Goal: Task Accomplishment & Management: Manage account settings

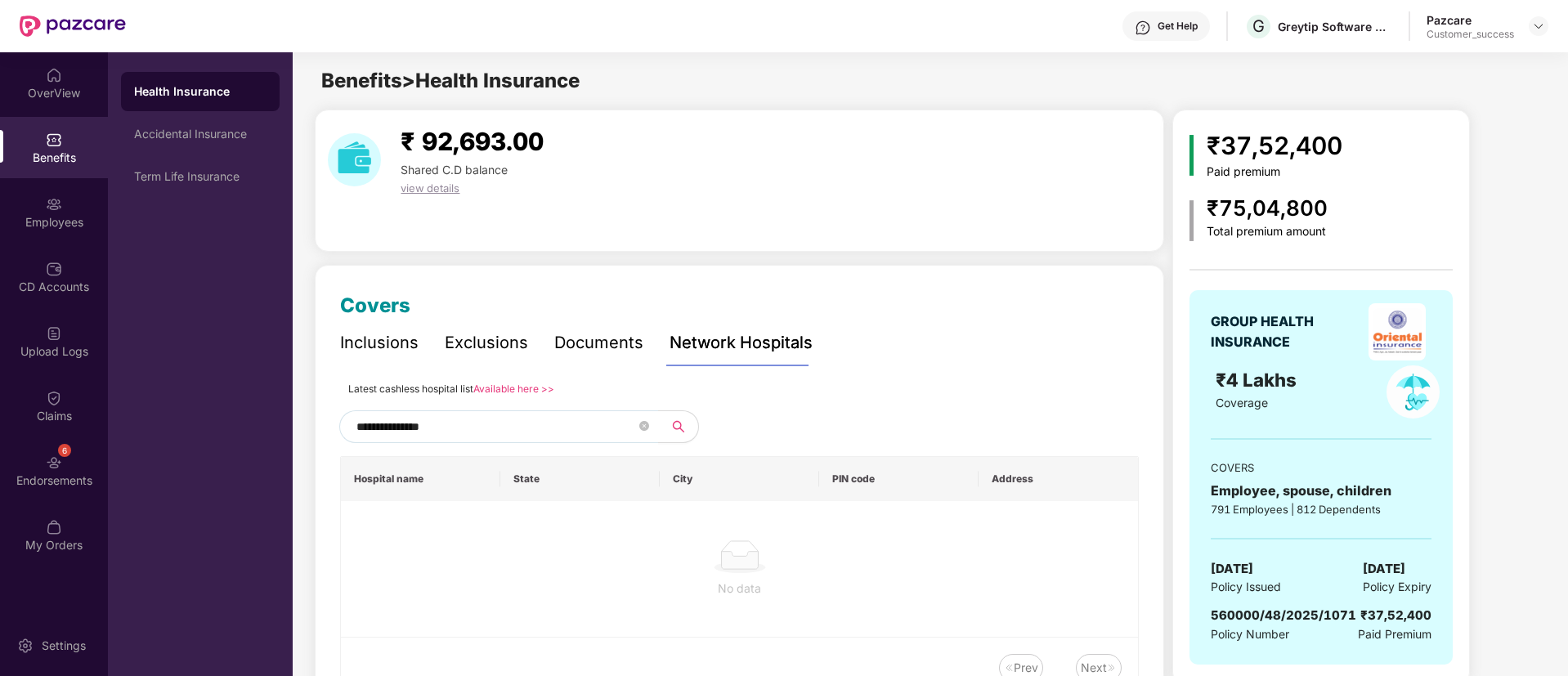
scroll to position [44, 0]
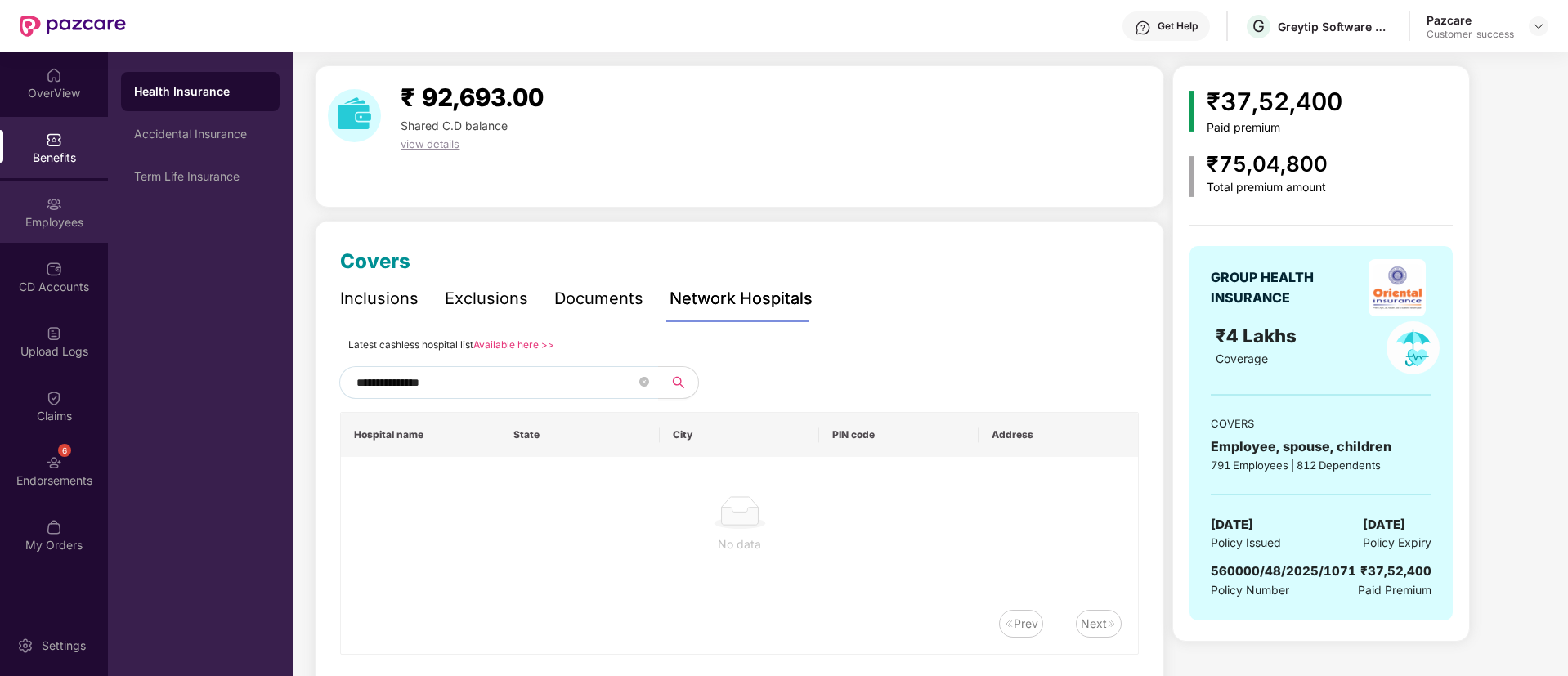
click at [65, 218] on div "Employees" at bounding box center [54, 222] width 108 height 16
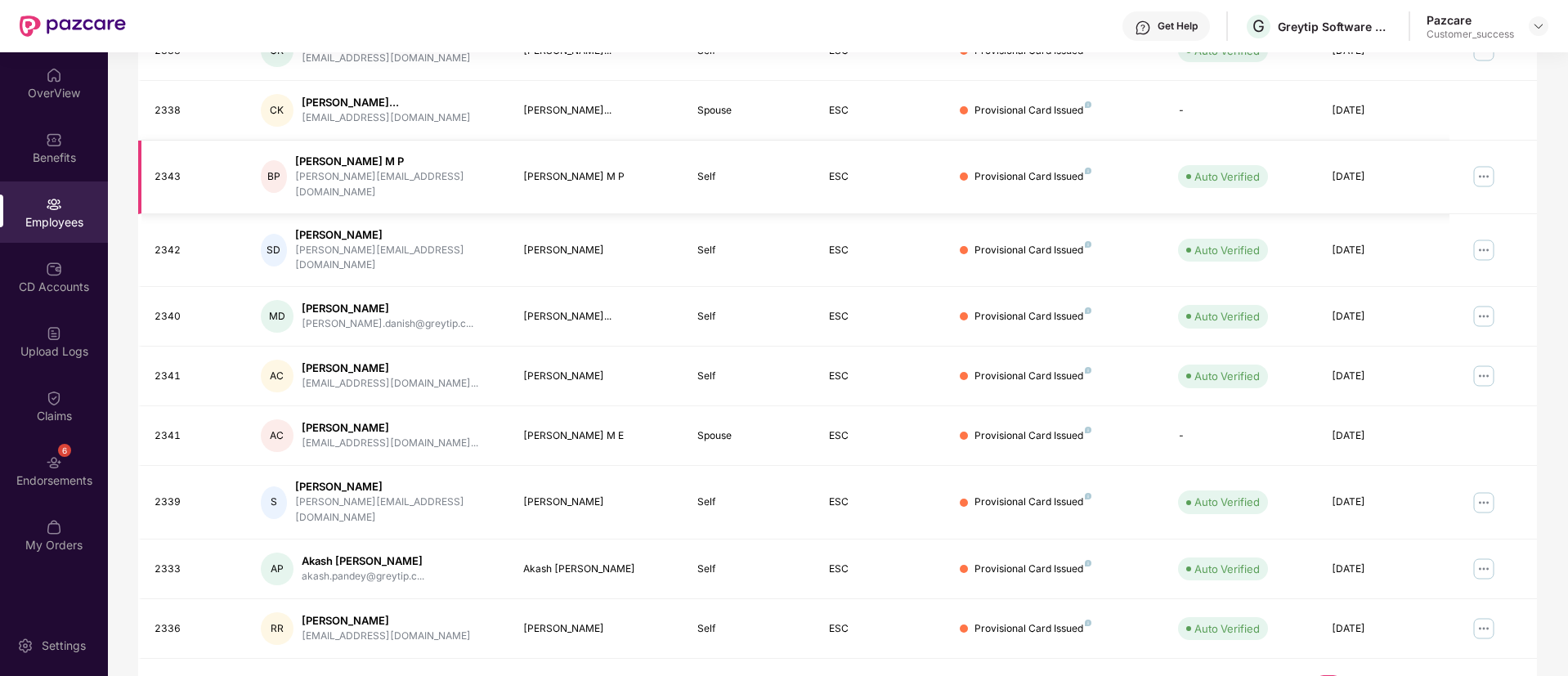
scroll to position [0, 0]
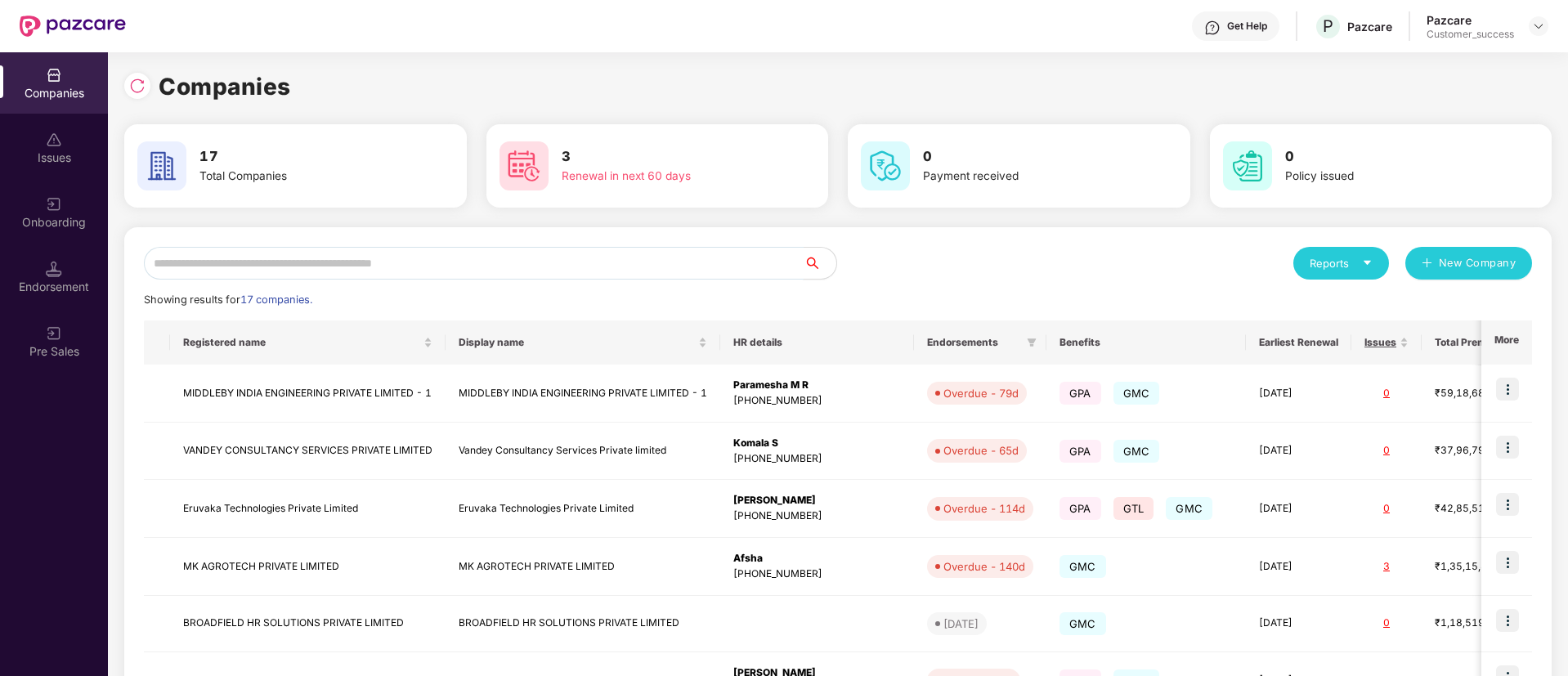
click at [411, 265] on input "text" at bounding box center [474, 263] width 660 height 33
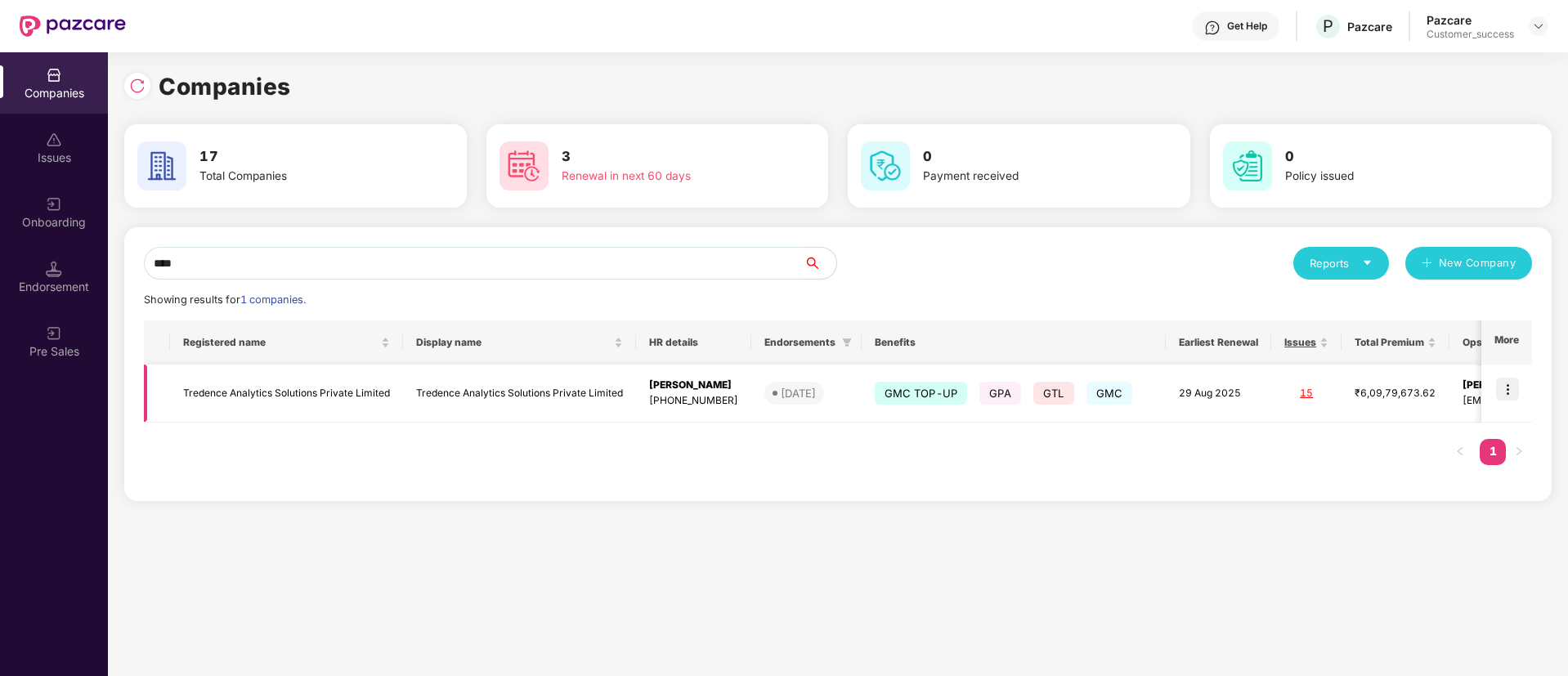
type input "****"
click at [1500, 387] on img at bounding box center [1507, 389] width 23 height 23
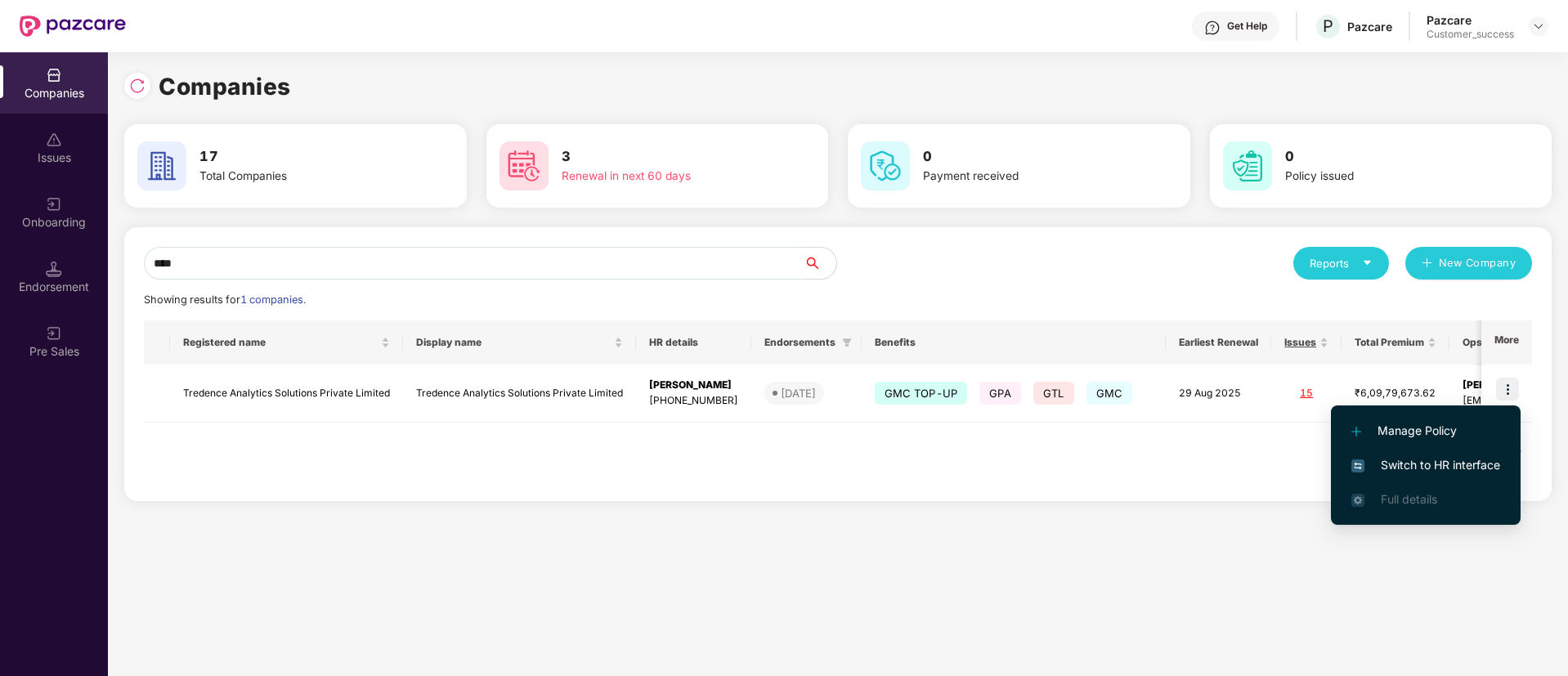
click at [1445, 463] on span "Switch to HR interface" at bounding box center [1426, 465] width 149 height 18
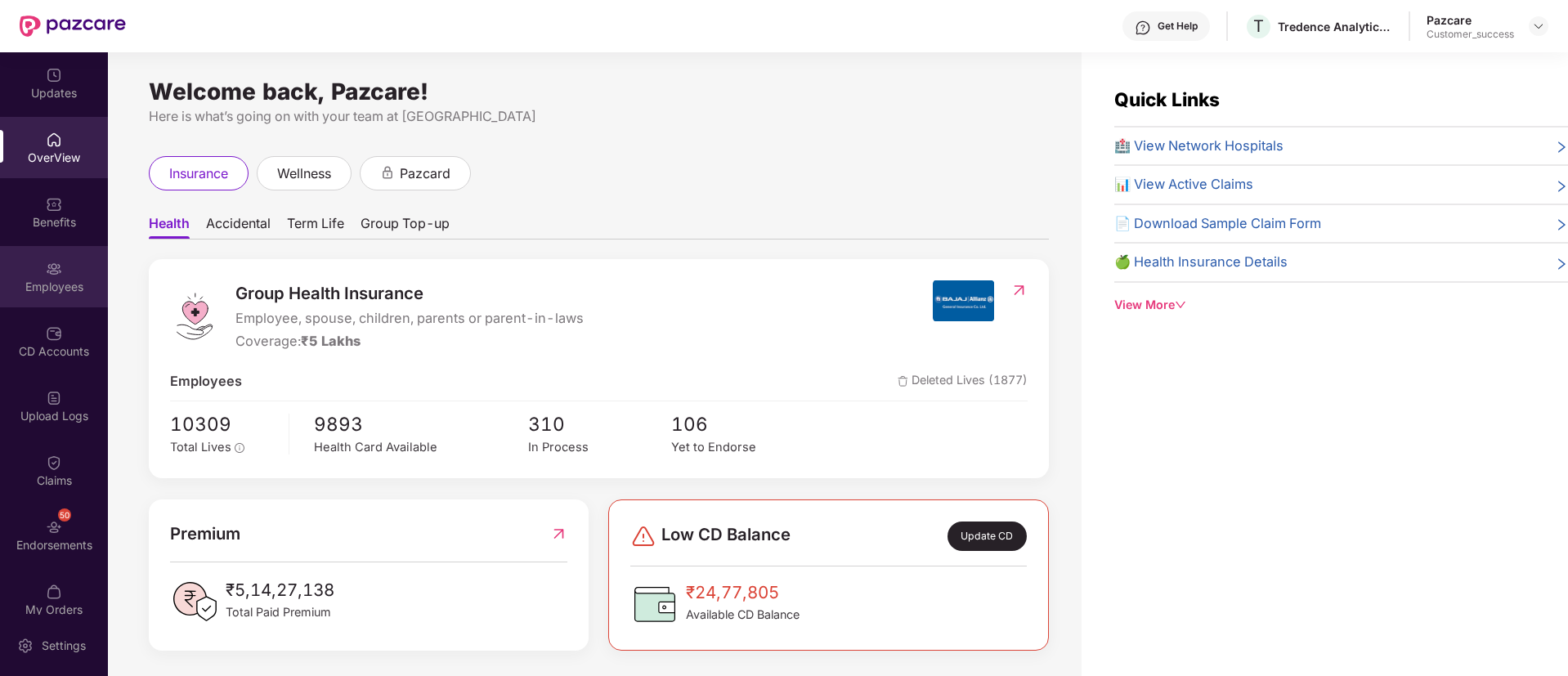
click at [25, 299] on div "Employees" at bounding box center [54, 277] width 108 height 61
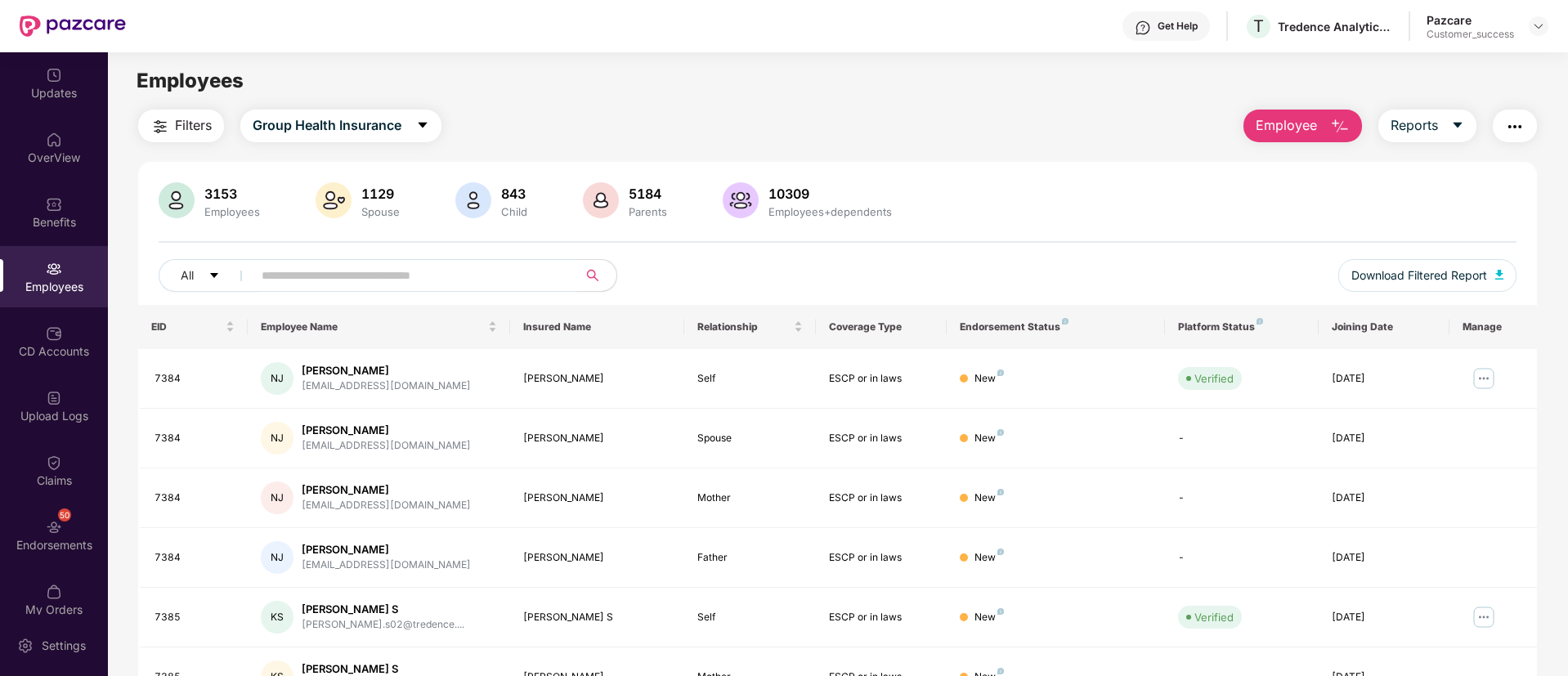
click at [386, 260] on span at bounding box center [409, 276] width 335 height 33
type input "****"
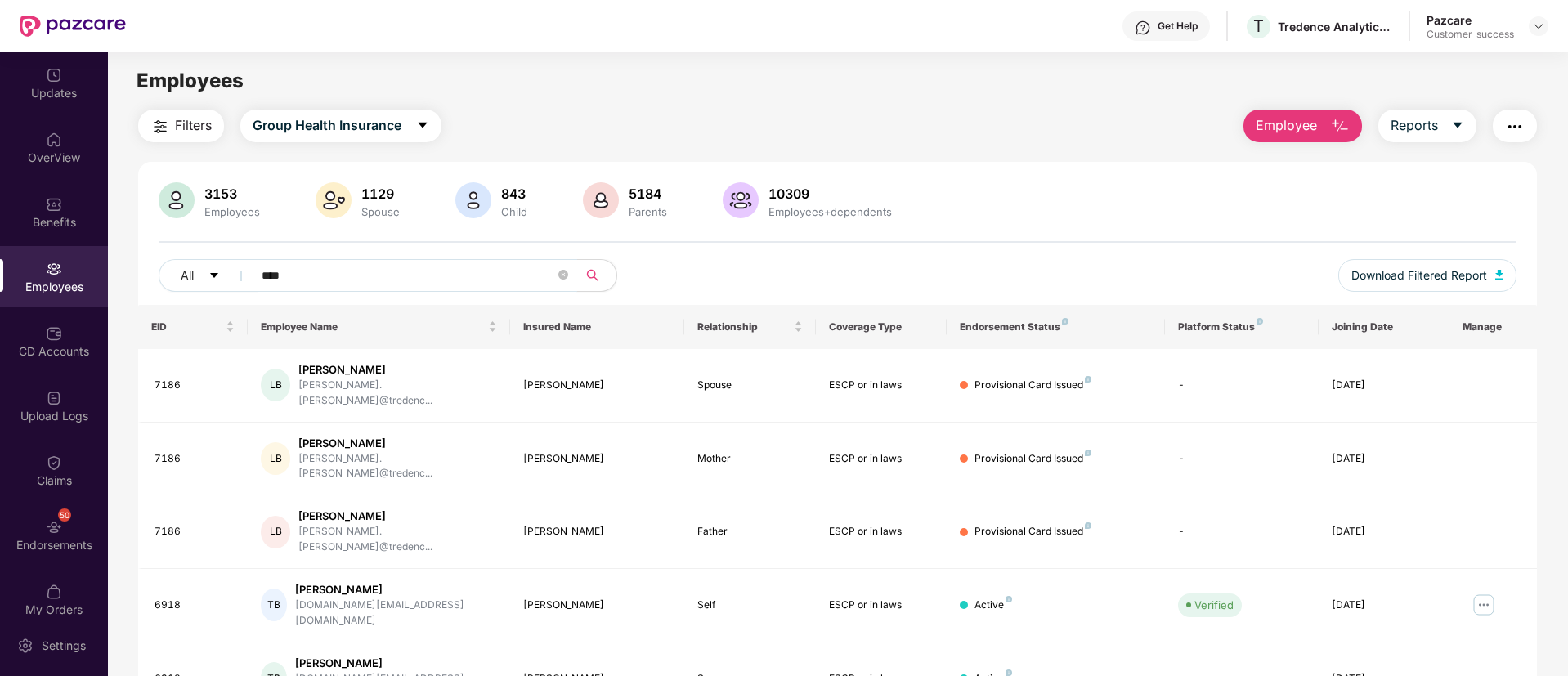
scroll to position [328, 0]
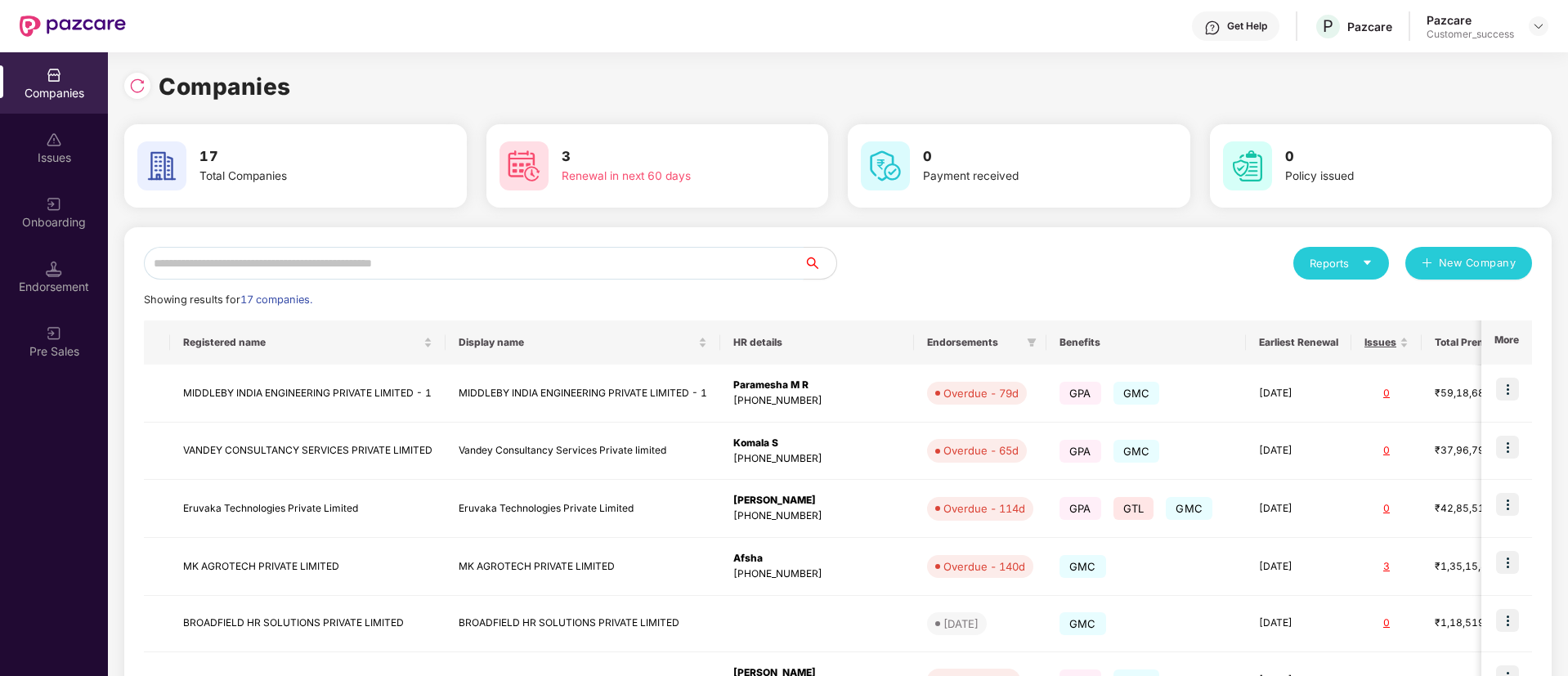
click at [386, 260] on input "text" at bounding box center [474, 263] width 660 height 33
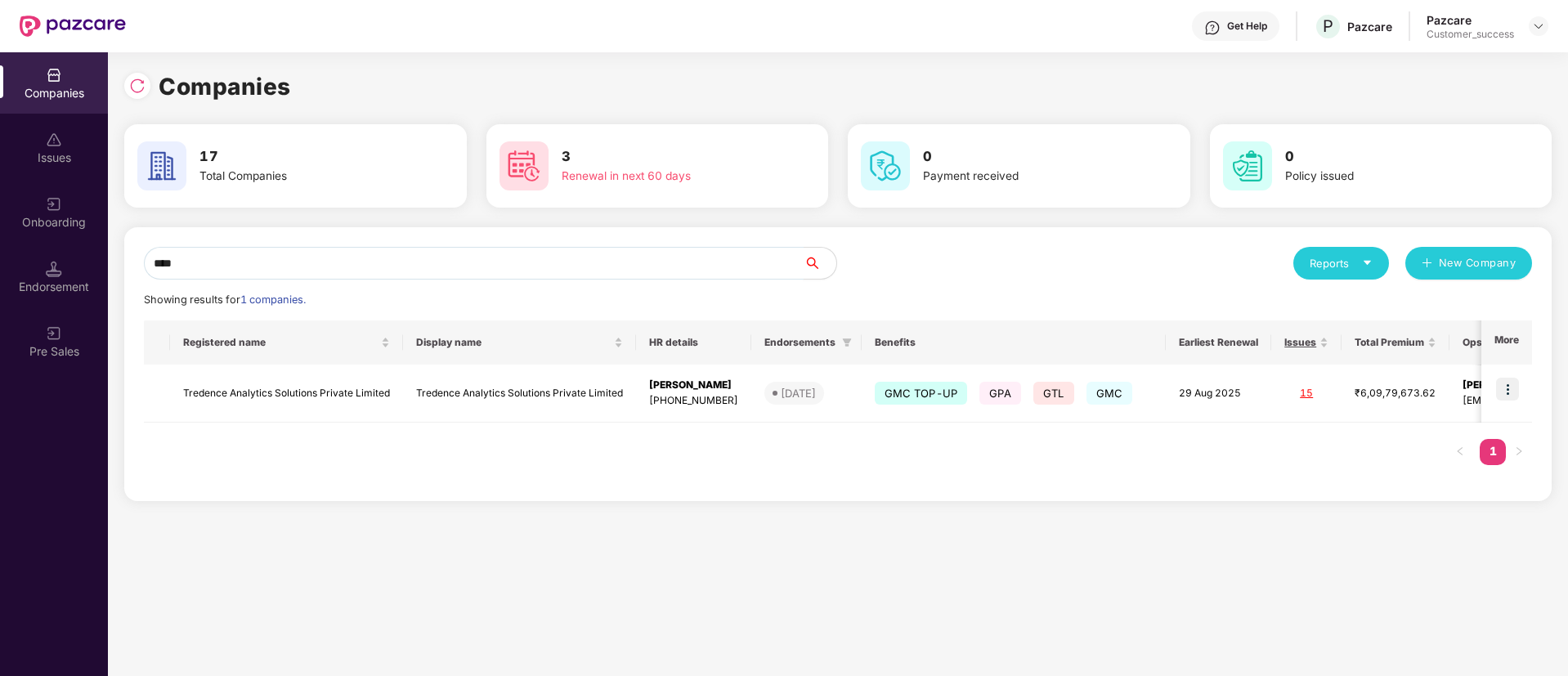
type input "****"
click at [1519, 389] on img at bounding box center [1507, 389] width 23 height 23
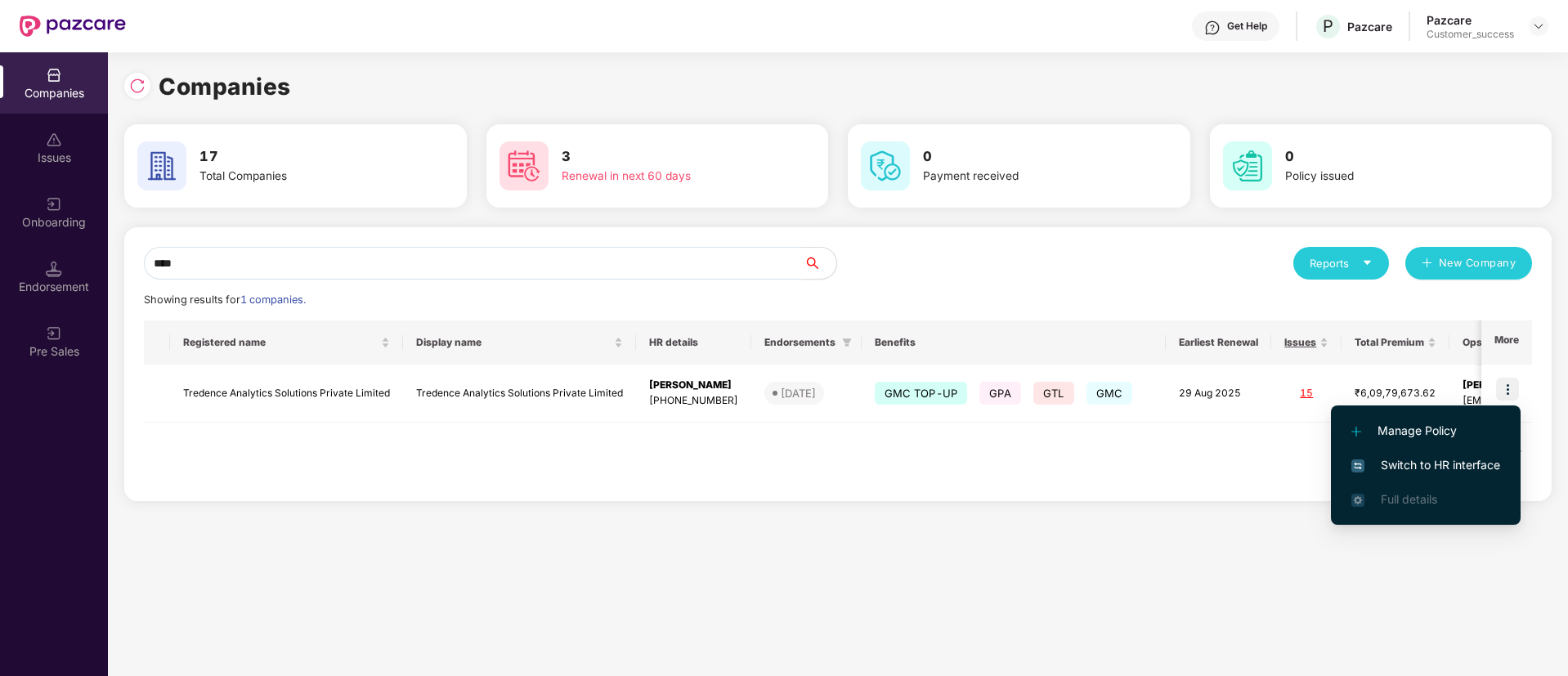
click at [1450, 463] on span "Switch to HR interface" at bounding box center [1426, 465] width 149 height 18
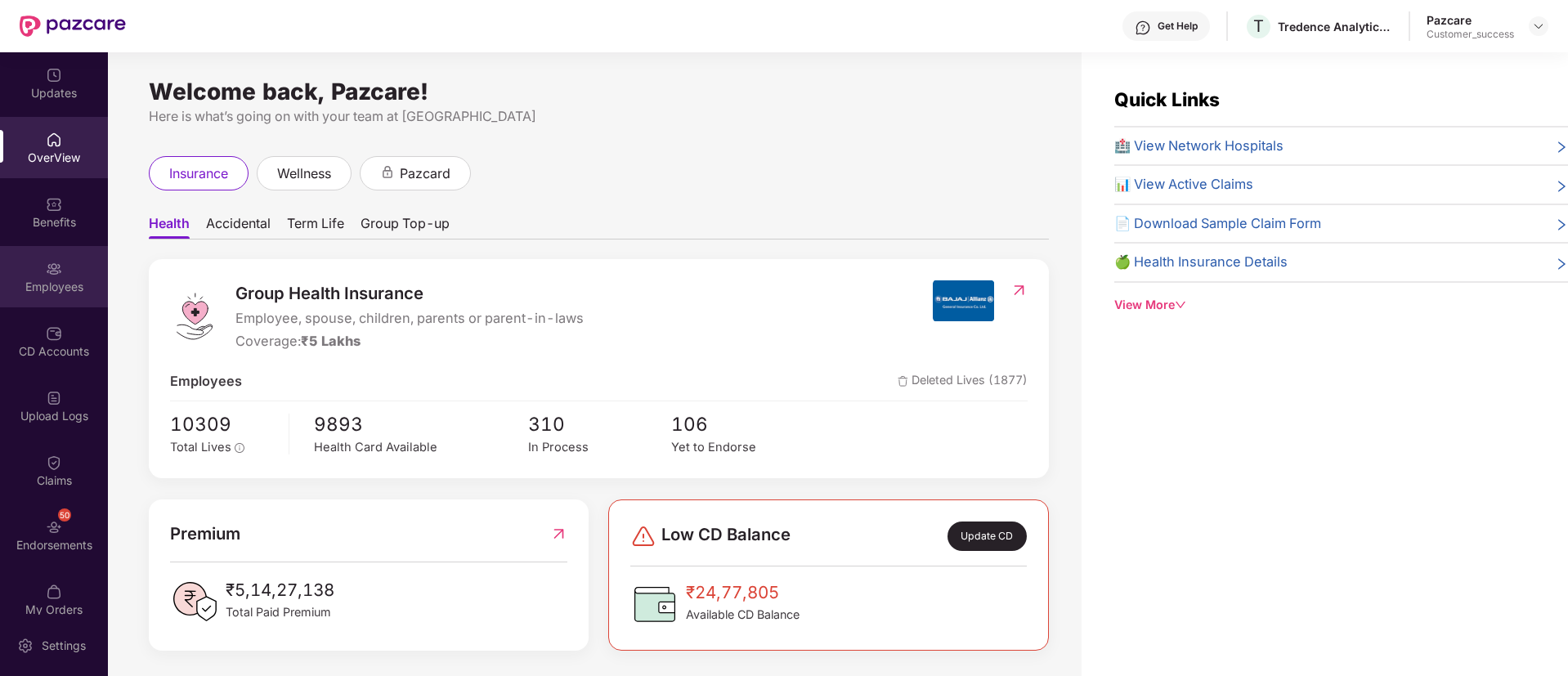
click at [93, 281] on div "Employees" at bounding box center [54, 286] width 108 height 16
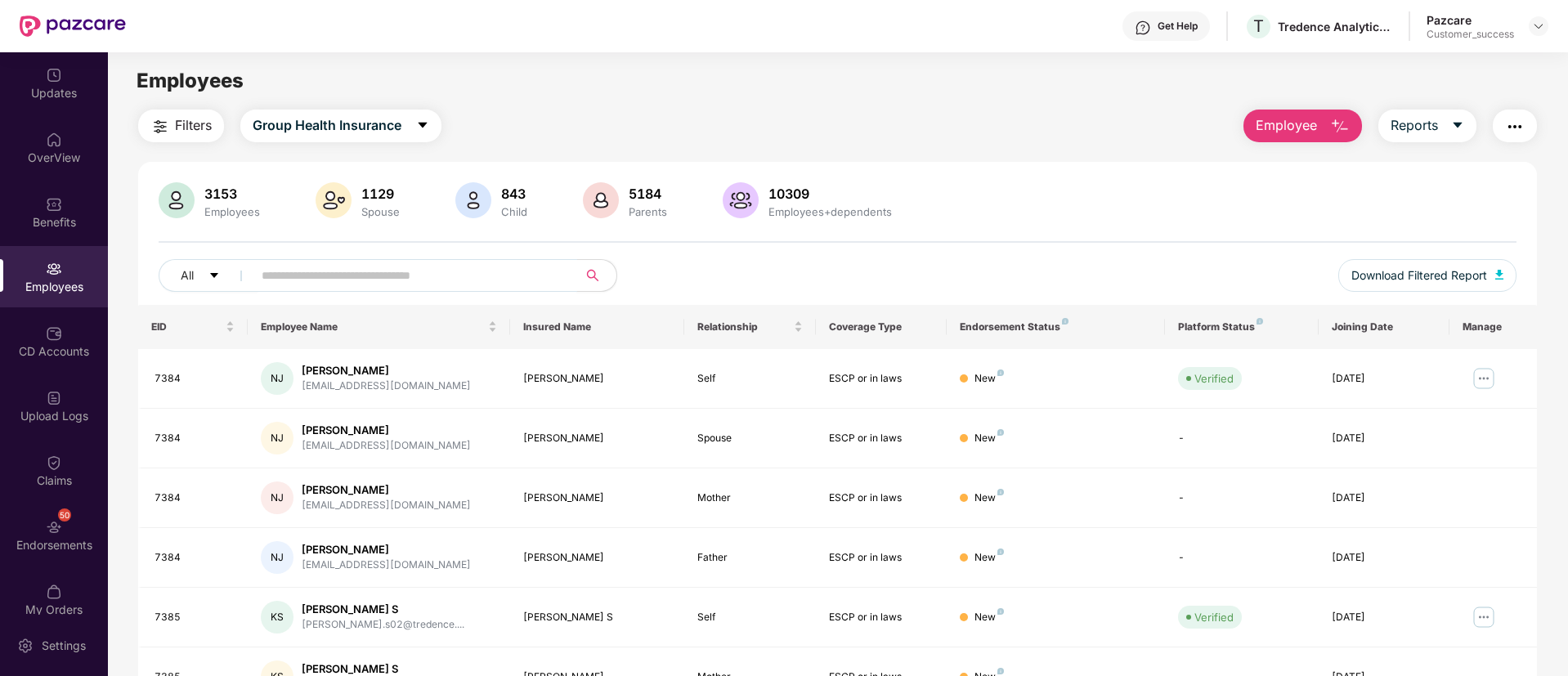
click at [366, 281] on input "text" at bounding box center [407, 276] width 293 height 25
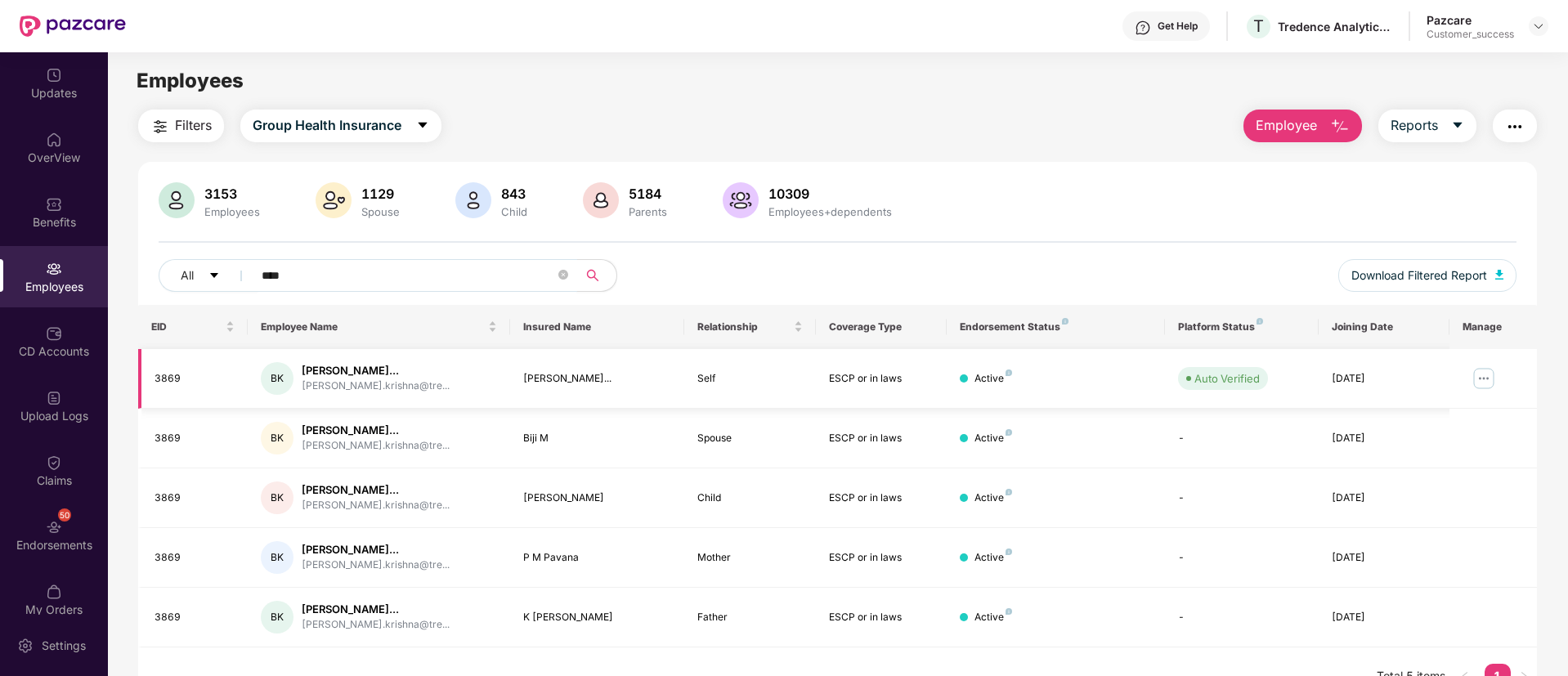
type input "****"
click at [1488, 373] on img at bounding box center [1483, 377] width 26 height 26
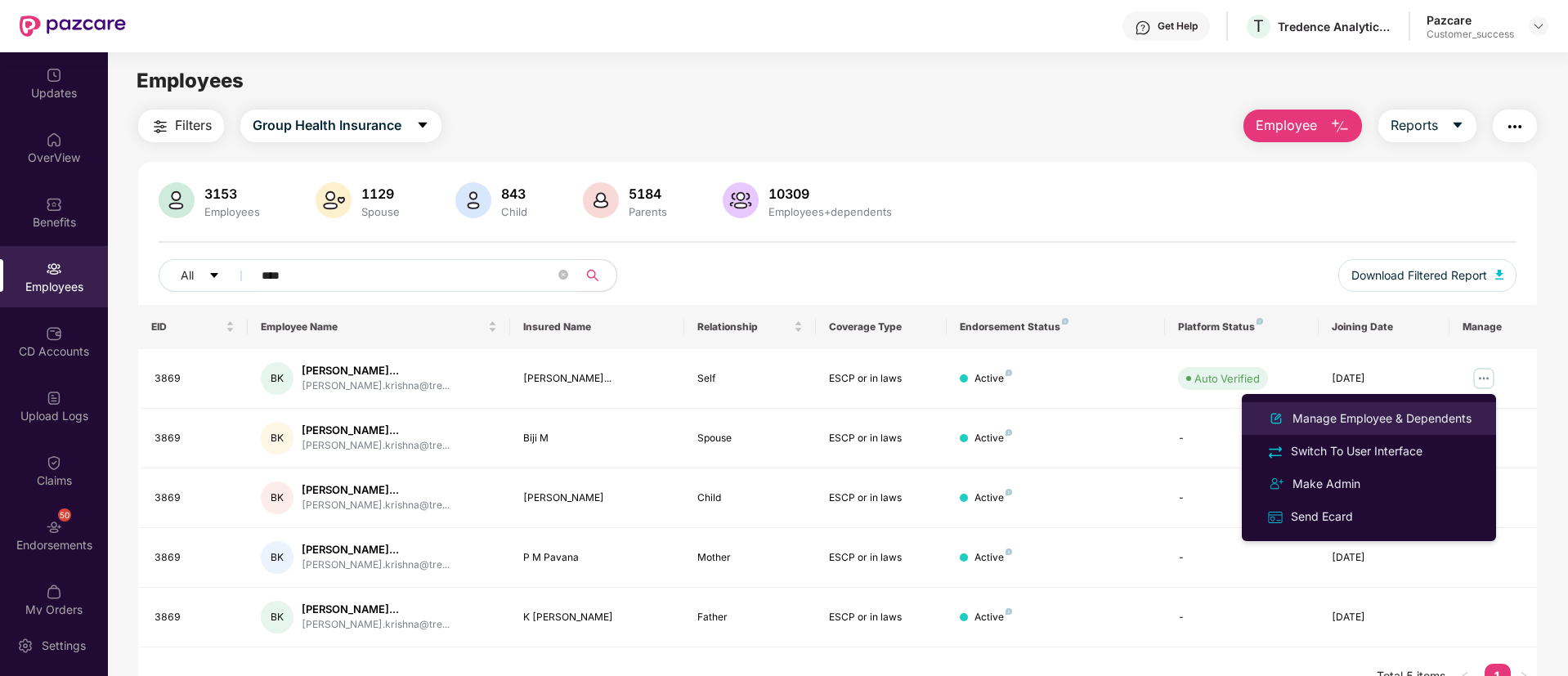
click at [1400, 420] on div "Manage Employee & Dependents" at bounding box center [1382, 418] width 185 height 18
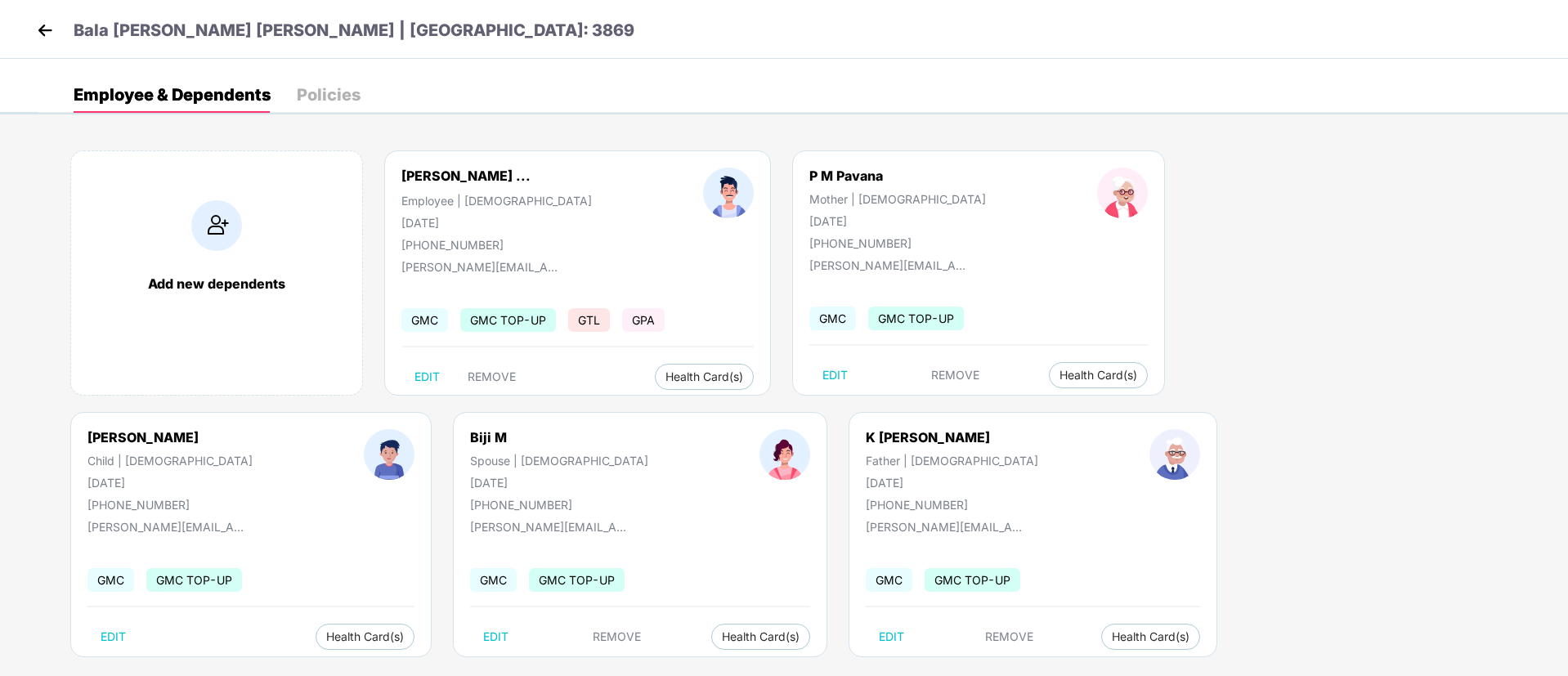
scroll to position [22, 0]
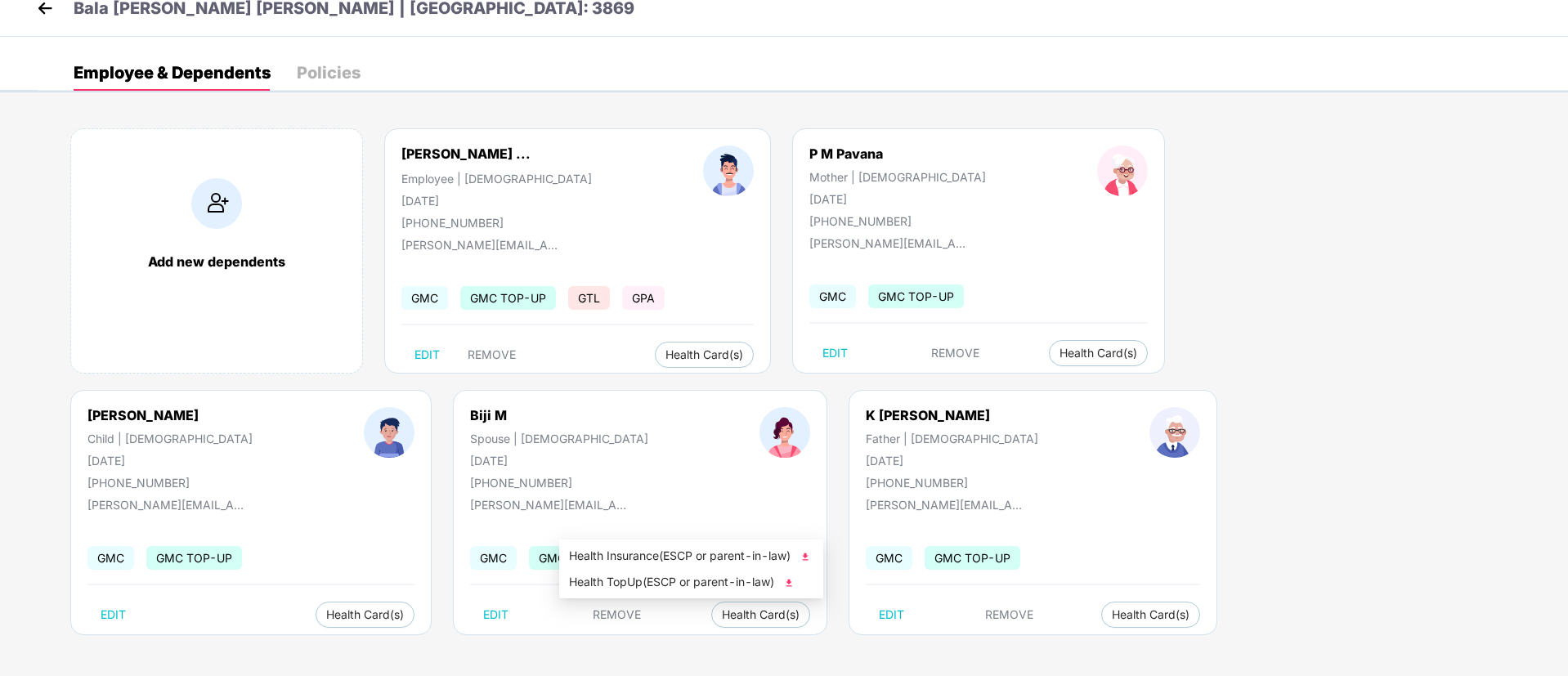
click at [807, 553] on img at bounding box center [805, 556] width 16 height 16
